Goal: Task Accomplishment & Management: Manage account settings

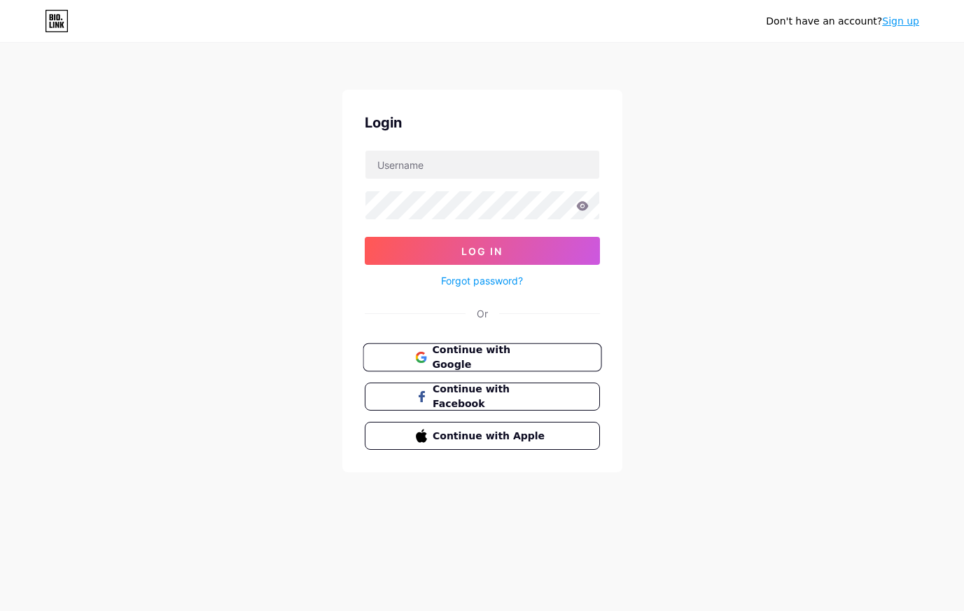
click at [436, 345] on button "Continue with Google" at bounding box center [482, 357] width 239 height 29
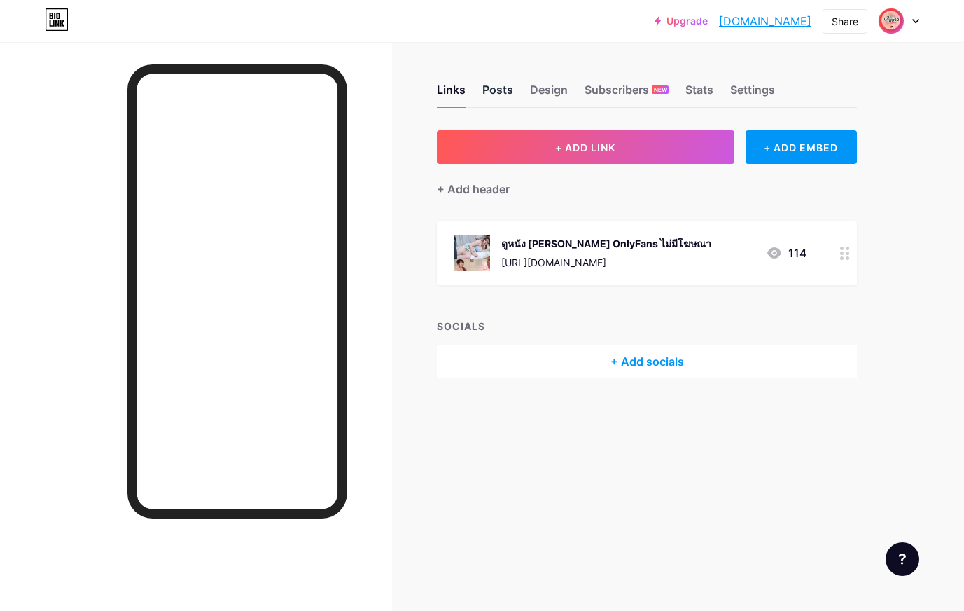
click at [500, 95] on div "Posts" at bounding box center [497, 93] width 31 height 25
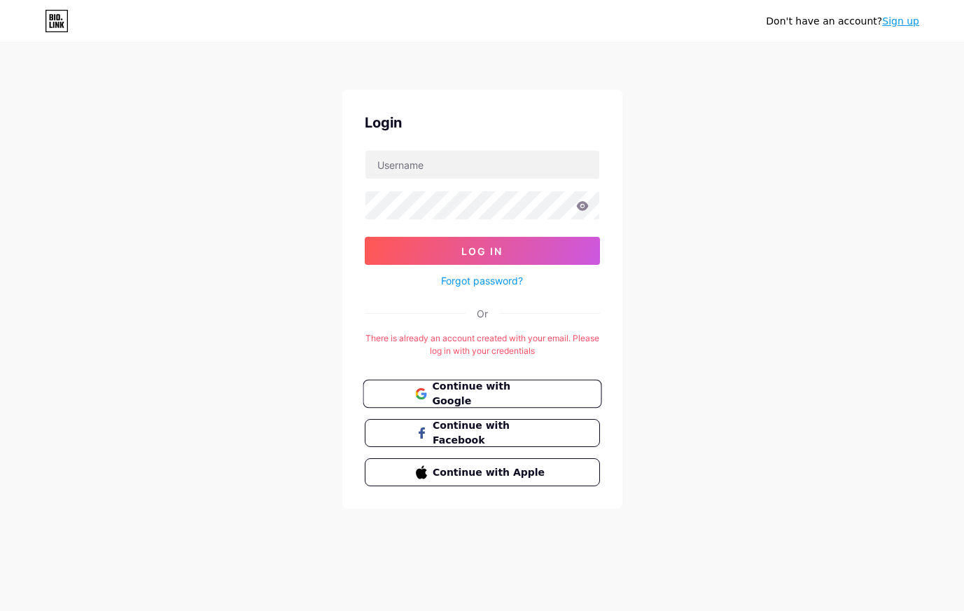
click at [447, 397] on span "Continue with Google" at bounding box center [490, 394] width 117 height 30
